Goal: Entertainment & Leisure: Consume media (video, audio)

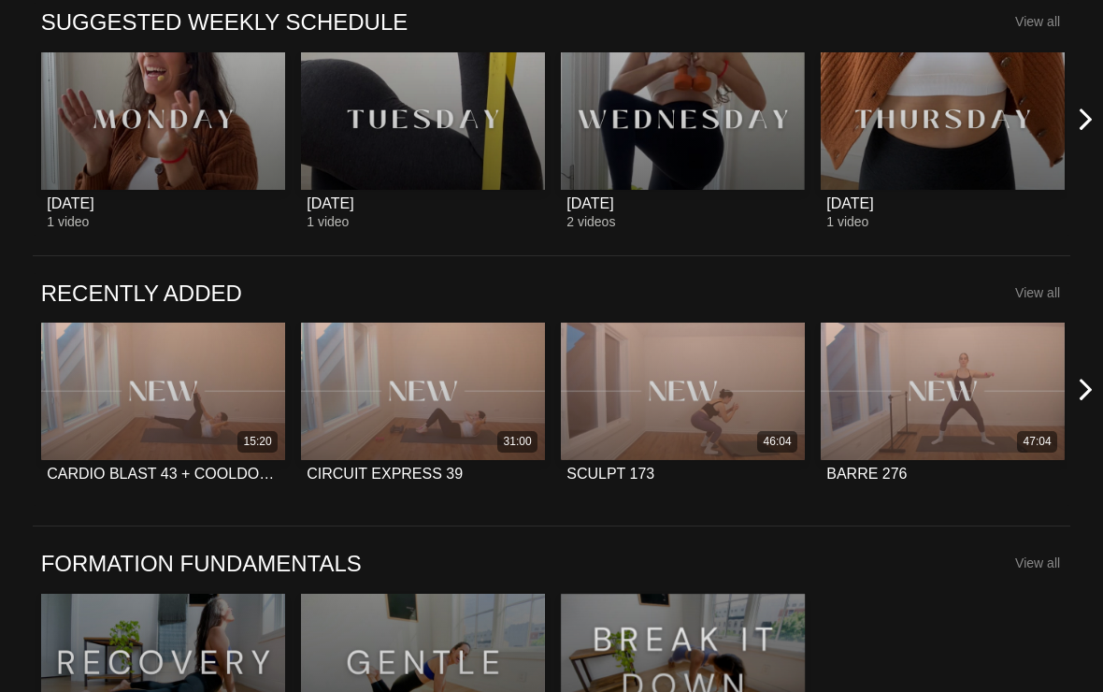
scroll to position [1030, 0]
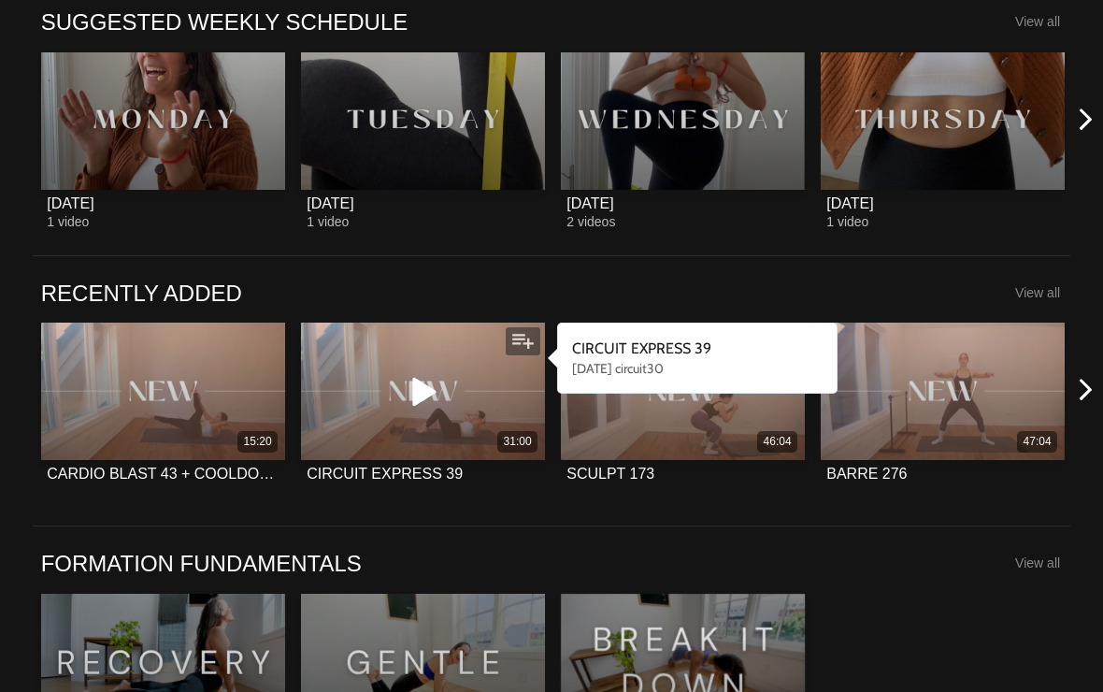
click at [423, 393] on icon at bounding box center [422, 391] width 56 height 33
